Goal: Task Accomplishment & Management: Use online tool/utility

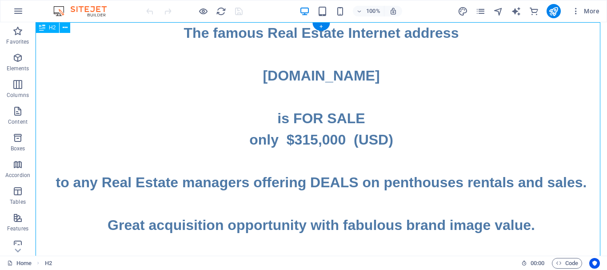
click at [394, 138] on div "The famous Real Estate Internet address [DOMAIN_NAME] is FOR SALE only $315,000…" at bounding box center [321, 256] width 571 height 469
click at [392, 138] on div "The famous Real Estate Internet address [DOMAIN_NAME] is FOR SALE only $315,000…" at bounding box center [321, 256] width 571 height 469
drag, startPoint x: 392, startPoint y: 138, endPoint x: 246, endPoint y: 144, distance: 146.8
click at [392, 138] on div "The famous Real Estate Internet address [DOMAIN_NAME] is FOR SALE only $315,000…" at bounding box center [321, 256] width 571 height 469
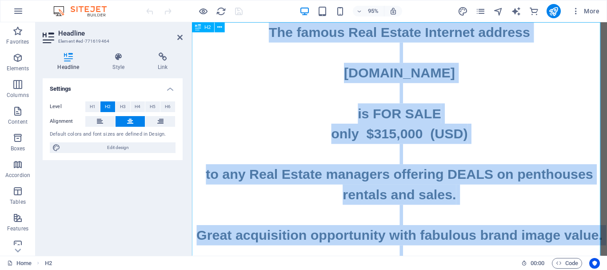
click at [499, 145] on h2 "The famous Real Estate Internet address [DOMAIN_NAME] is FOR SALE only $315,000…" at bounding box center [410, 267] width 437 height 491
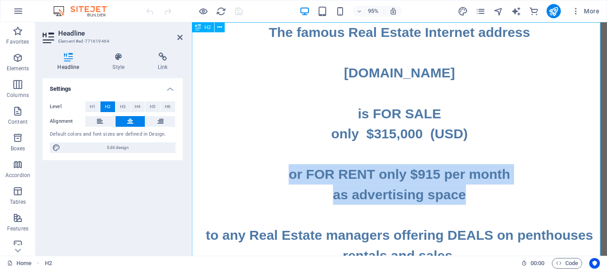
drag, startPoint x: 465, startPoint y: 203, endPoint x: 291, endPoint y: 184, distance: 175.7
copy h2 "or FOR RENT only $915 per month ‌as advertising space"
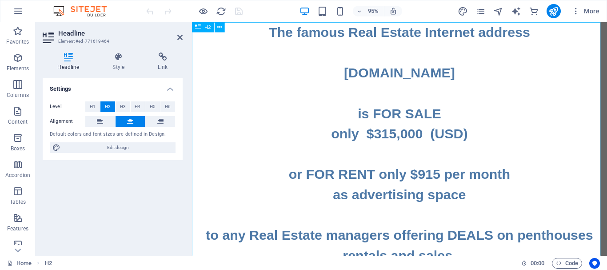
click at [554, 12] on icon "publish" at bounding box center [553, 11] width 10 height 10
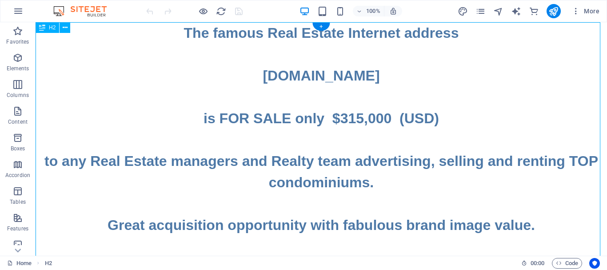
click at [440, 118] on div "The famous Real Estate Internet address www.CONDOMINIUMS.TOP is FOR SALE only $…" at bounding box center [321, 267] width 571 height 491
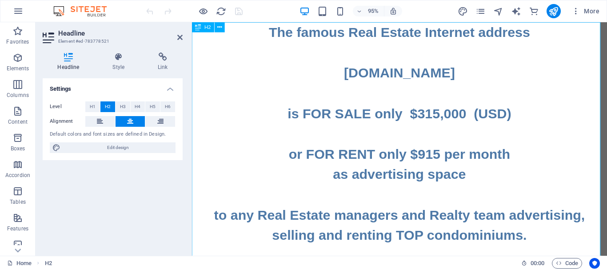
click at [554, 8] on icon "publish" at bounding box center [553, 11] width 10 height 10
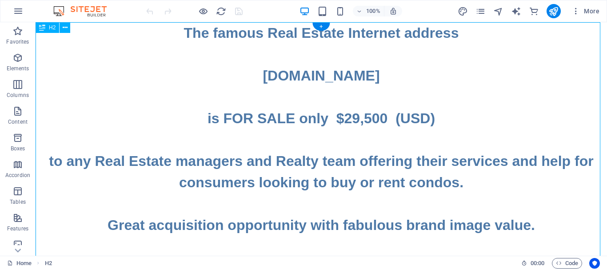
click at [449, 118] on div "The famous Real Estate Internet address www.CONDOS.HELP is FOR SALE only $29,50…" at bounding box center [321, 267] width 571 height 491
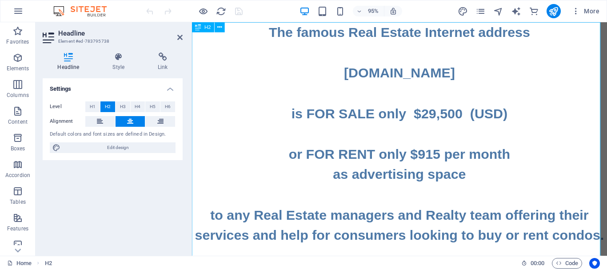
click at [553, 11] on icon "publish" at bounding box center [553, 11] width 10 height 10
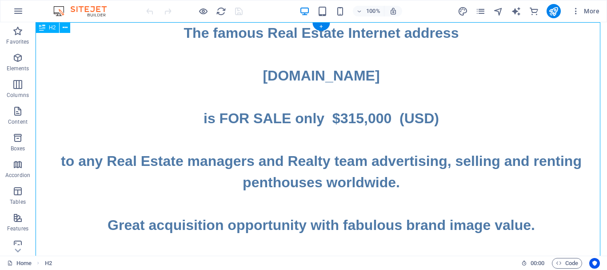
click at [443, 116] on div "The famous Real Estate Internet address www.PENTHOUSES.WORLD is FOR SALE only $…" at bounding box center [321, 256] width 571 height 469
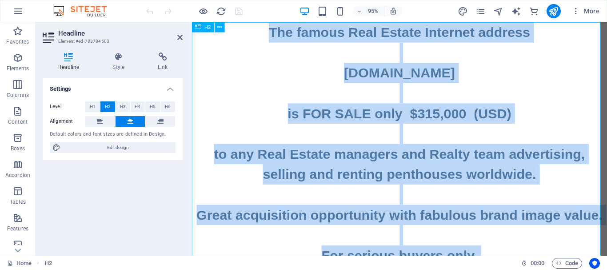
click at [528, 122] on h2 "The famous Real Estate Internet address www.PENTHOUSES.WORLD is FOR SALE only $…" at bounding box center [410, 267] width 437 height 491
click at [529, 121] on h2 "The famous Real Estate Internet address www.PENTHOUSES.WORLD is FOR SALE only $…" at bounding box center [410, 267] width 437 height 491
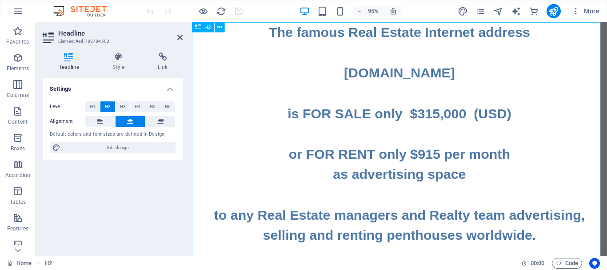
click at [555, 11] on icon "publish" at bounding box center [553, 11] width 10 height 10
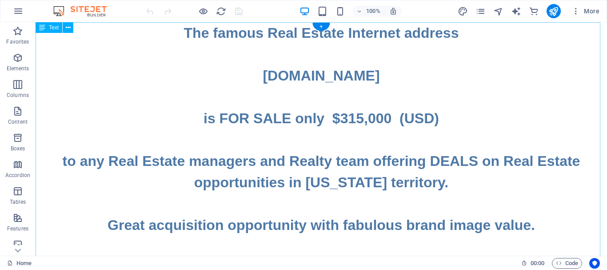
click at [446, 116] on div "The famous Real Estate Internet address www.FloridaRealEstate.DEALS is FOR SALE…" at bounding box center [321, 267] width 571 height 491
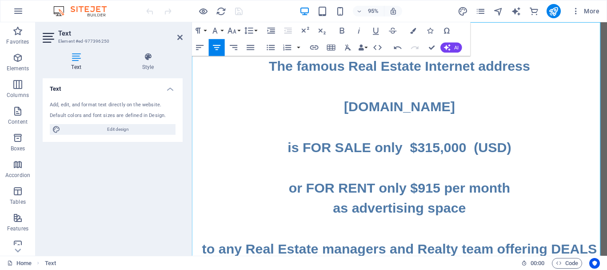
click at [531, 180] on h2 at bounding box center [410, 174] width 437 height 21
click at [556, 9] on icon "publish" at bounding box center [553, 11] width 10 height 10
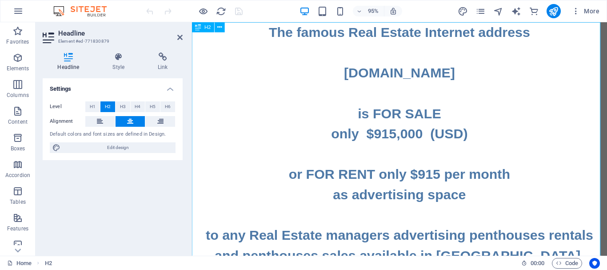
click at [555, 10] on icon "publish" at bounding box center [553, 11] width 10 height 10
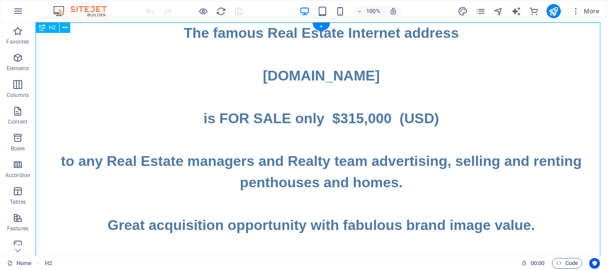
click at [456, 116] on div "The famous Real Estate Internet address www.PENTHOUSES.HOMES is FOR SALE only $…" at bounding box center [321, 267] width 571 height 491
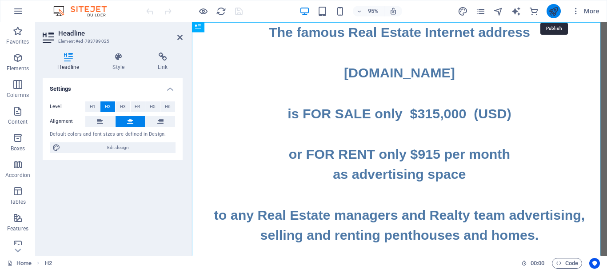
click at [555, 11] on icon "publish" at bounding box center [553, 11] width 10 height 10
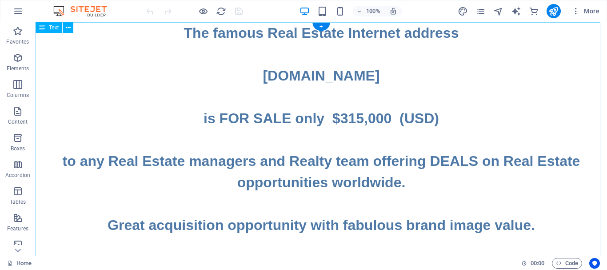
click at [447, 118] on div "The famous Real Estate Internet address [DOMAIN_NAME] is FOR SALE only $315,000…" at bounding box center [321, 267] width 571 height 491
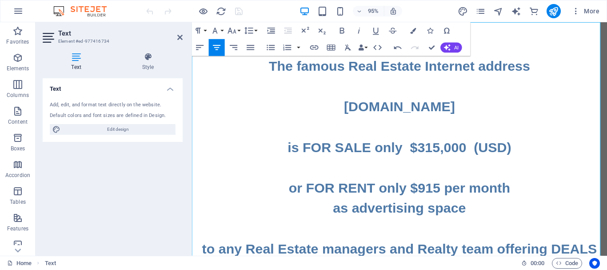
click at [549, 152] on h2 "The famous Real Estate Internet address [DOMAIN_NAME] is FOR SALE only $315,000…" at bounding box center [410, 111] width 437 height 107
click at [553, 9] on icon "publish" at bounding box center [553, 11] width 10 height 10
